Goal: Find specific page/section

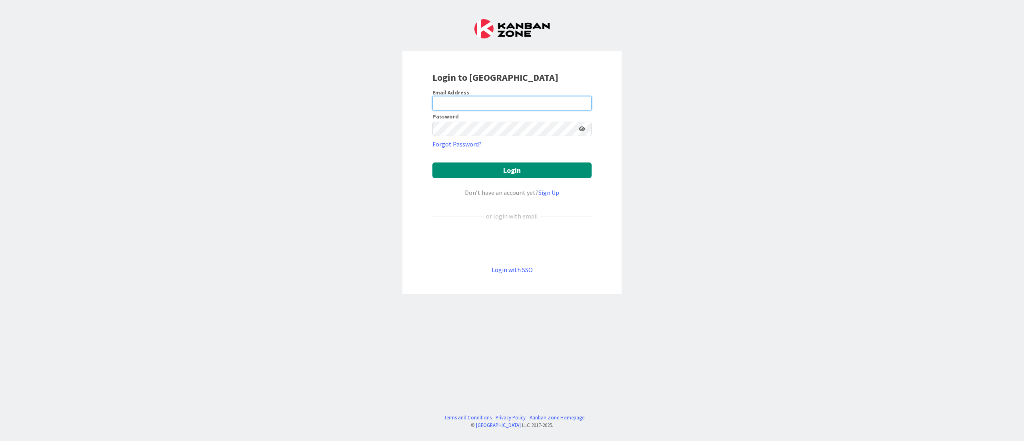
type input "[EMAIL_ADDRESS][DOMAIN_NAME]"
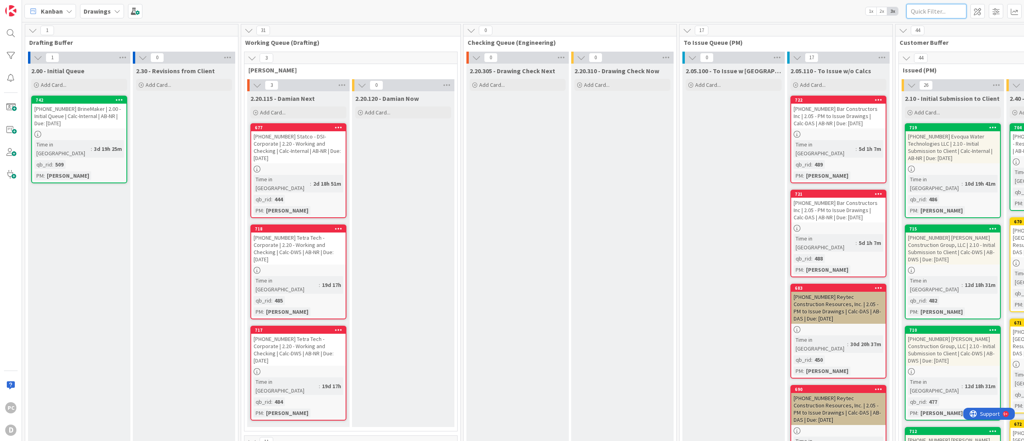
click at [947, 10] on input "text" at bounding box center [937, 11] width 60 height 14
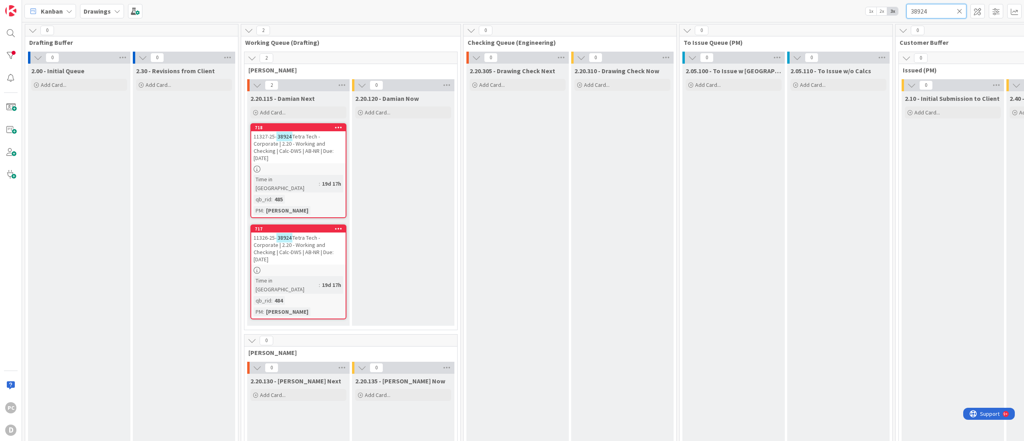
type input "38924"
click at [957, 8] on icon at bounding box center [960, 11] width 6 height 7
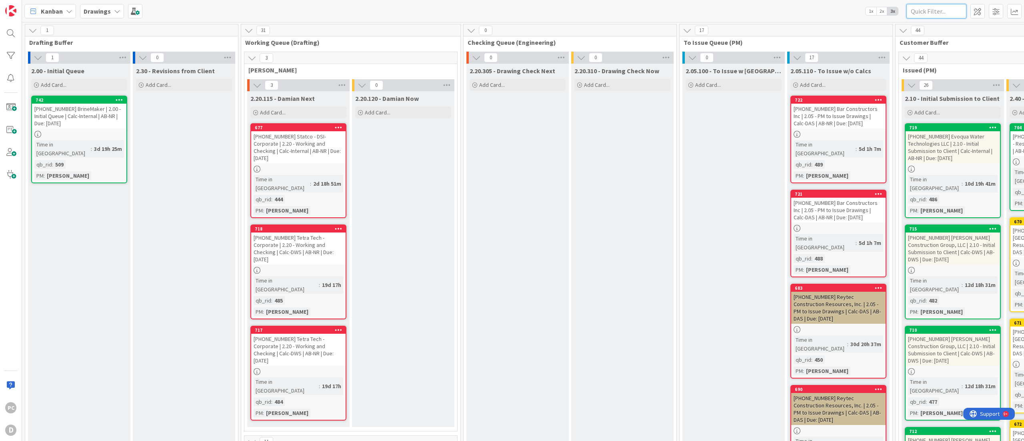
click at [931, 14] on input "text" at bounding box center [937, 11] width 60 height 14
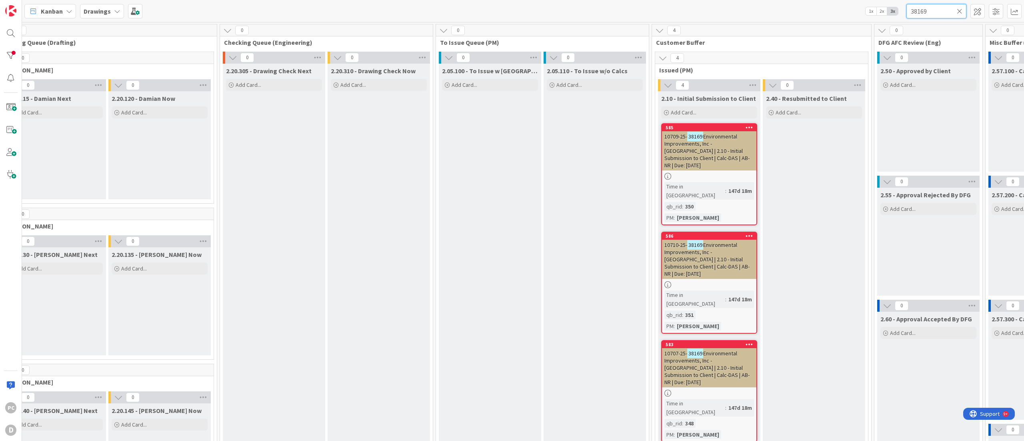
scroll to position [0, 313]
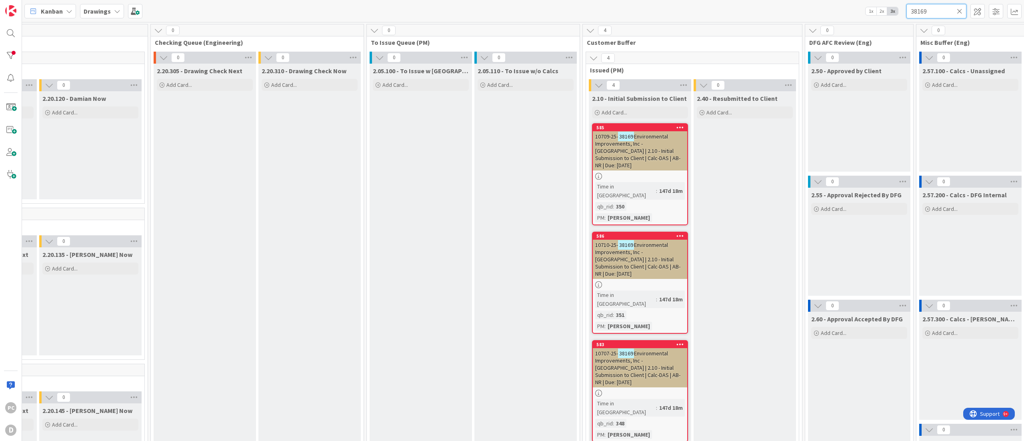
type input "38169"
click at [961, 8] on icon at bounding box center [960, 11] width 6 height 7
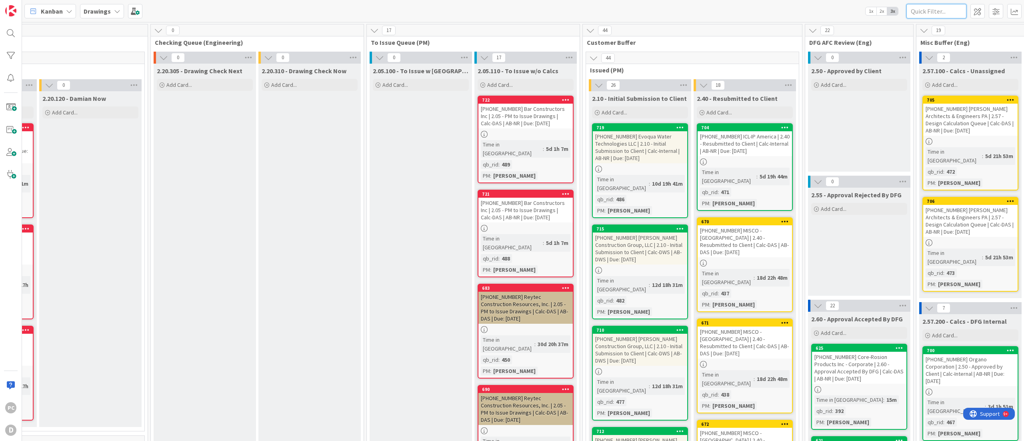
click at [931, 13] on input "text" at bounding box center [937, 11] width 60 height 14
